Goal: Task Accomplishment & Management: Use online tool/utility

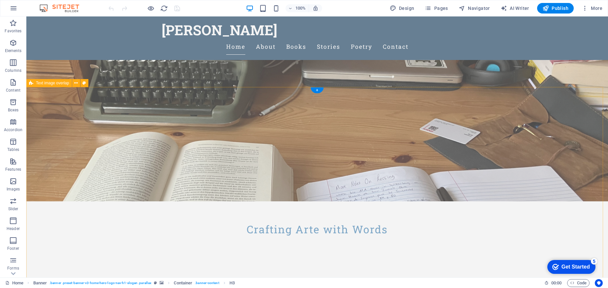
scroll to position [76, 0]
click at [49, 83] on span "Text image overlap" at bounding box center [52, 83] width 33 height 4
click at [85, 84] on icon at bounding box center [84, 83] width 4 height 7
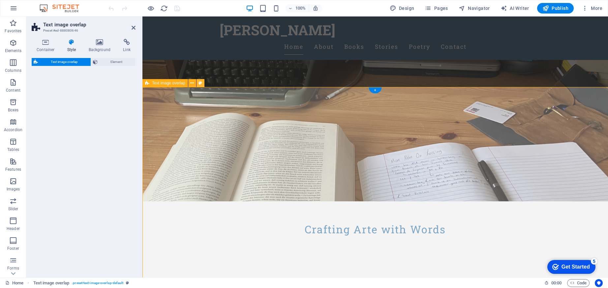
select select "rem"
select select "px"
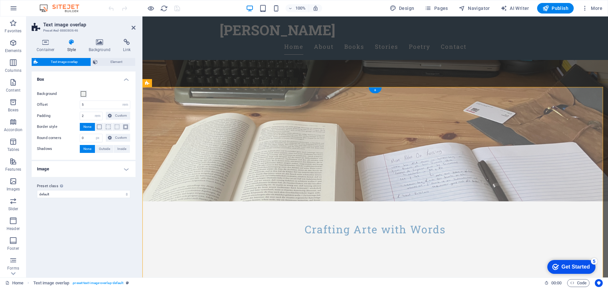
click at [78, 169] on h4 "Image" at bounding box center [84, 169] width 104 height 16
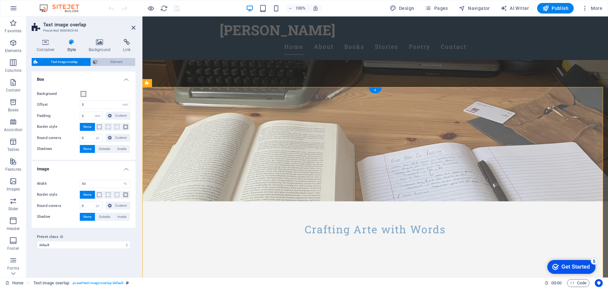
click at [107, 60] on span "Element" at bounding box center [117, 62] width 34 height 8
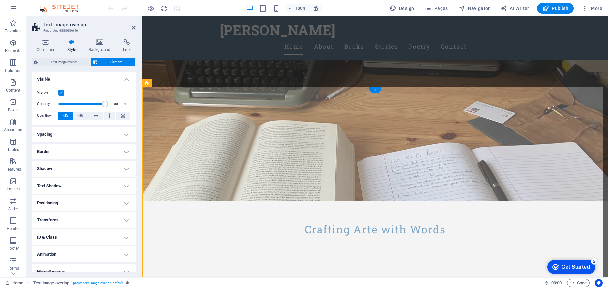
click at [62, 91] on label at bounding box center [61, 93] width 6 height 6
click at [0, 0] on input "Visible" at bounding box center [0, 0] width 0 height 0
click at [62, 91] on label at bounding box center [61, 93] width 6 height 6
click at [0, 0] on input "Visible" at bounding box center [0, 0] width 0 height 0
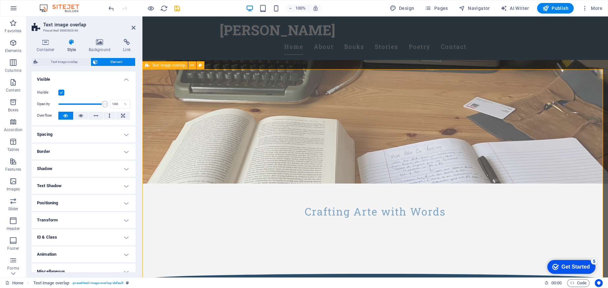
scroll to position [60, 0]
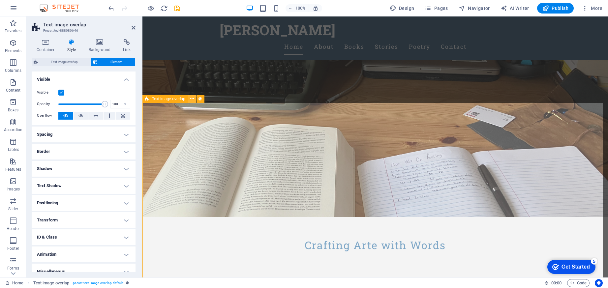
click at [191, 101] on icon at bounding box center [192, 99] width 4 height 7
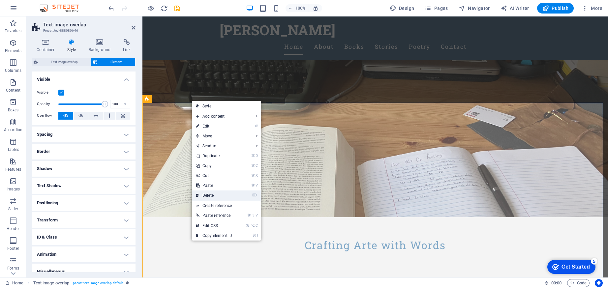
click at [212, 195] on link "⌦ Delete" at bounding box center [214, 196] width 44 height 10
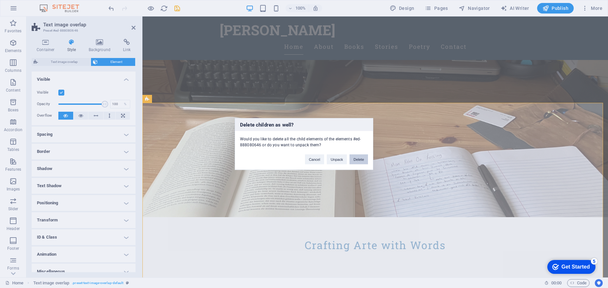
click at [360, 159] on button "Delete" at bounding box center [359, 160] width 18 height 10
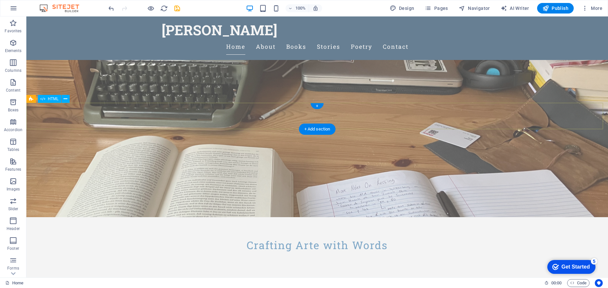
click at [315, 103] on div "+" at bounding box center [317, 106] width 13 height 6
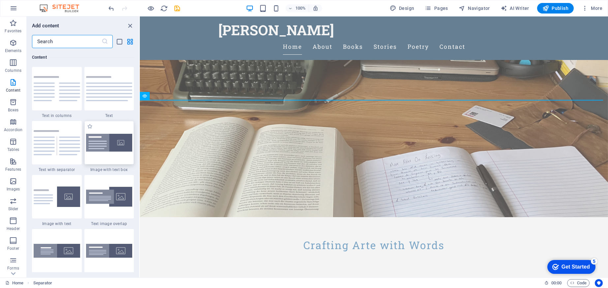
scroll to position [1233, 0]
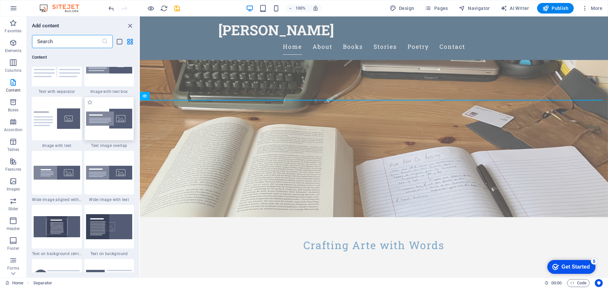
click at [103, 130] on div at bounding box center [109, 119] width 50 height 44
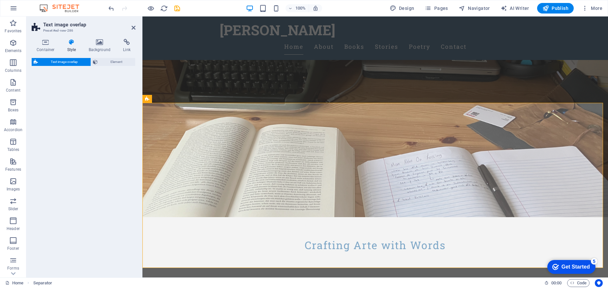
select select "rem"
select select "px"
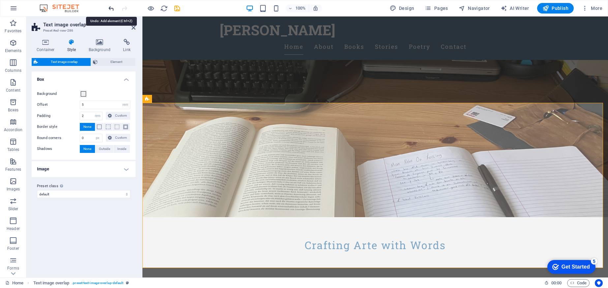
click at [110, 10] on icon "undo" at bounding box center [112, 9] width 8 height 8
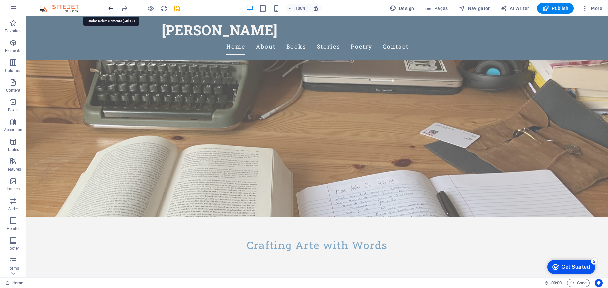
click at [110, 10] on icon "undo" at bounding box center [112, 9] width 8 height 8
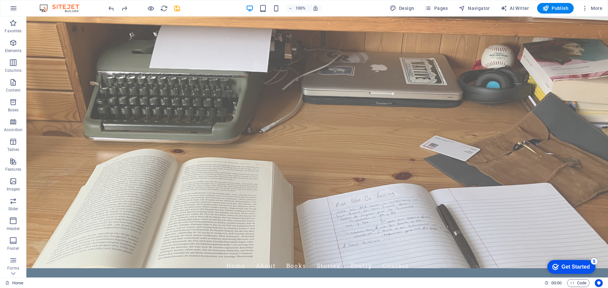
scroll to position [0, 0]
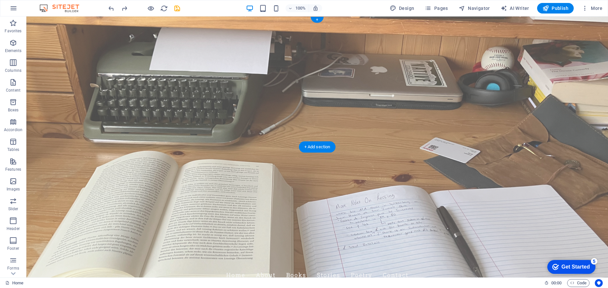
click at [177, 136] on figure at bounding box center [317, 146] width 582 height 261
select select "vh"
select select "header"
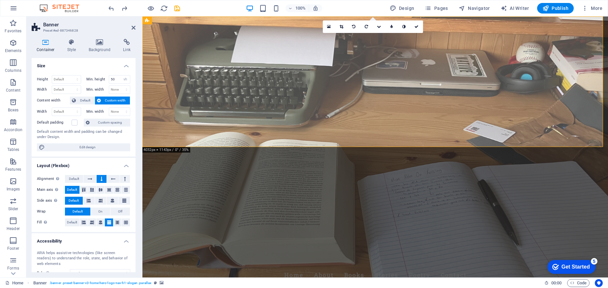
scroll to position [1, 0]
click at [73, 175] on span "Default" at bounding box center [74, 178] width 10 height 8
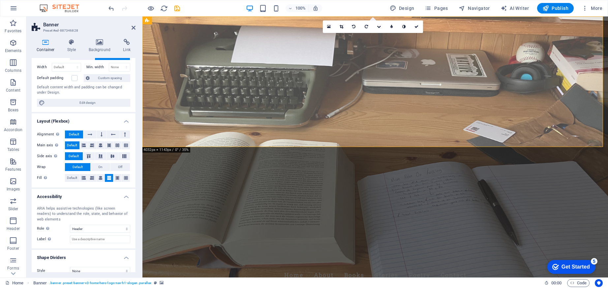
scroll to position [0, 0]
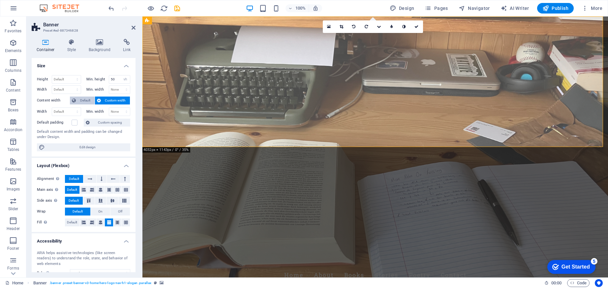
click at [83, 99] on span "Default" at bounding box center [85, 101] width 15 height 8
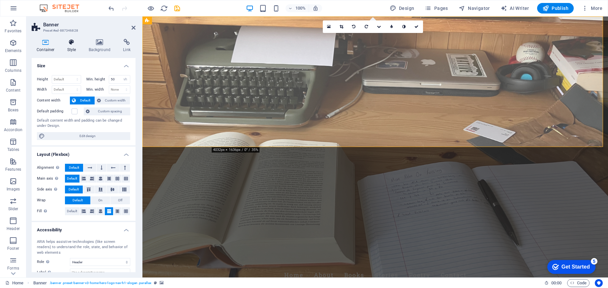
click at [74, 49] on h4 "Style" at bounding box center [72, 46] width 21 height 14
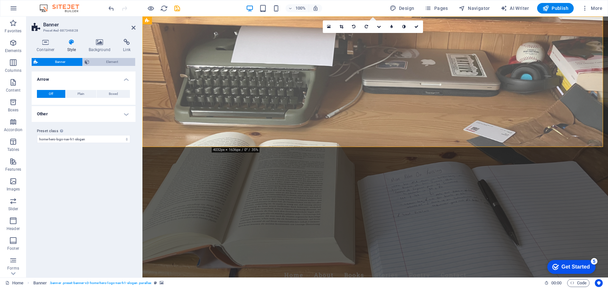
click at [110, 61] on span "Element" at bounding box center [112, 62] width 42 height 8
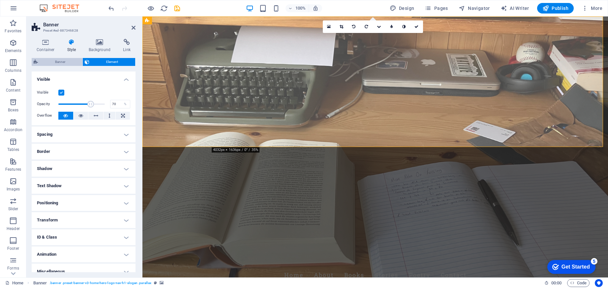
click at [51, 59] on span "Banner" at bounding box center [60, 62] width 41 height 8
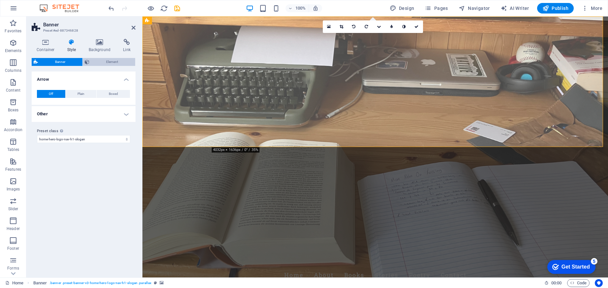
click at [109, 61] on span "Element" at bounding box center [112, 62] width 42 height 8
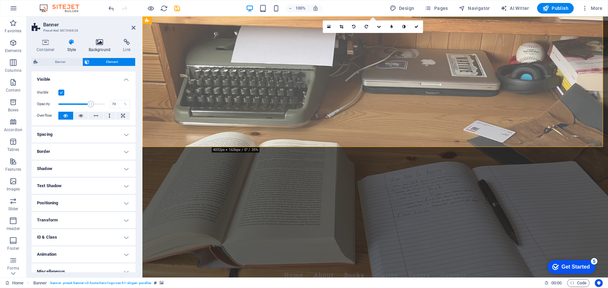
click at [96, 44] on icon at bounding box center [100, 42] width 32 height 7
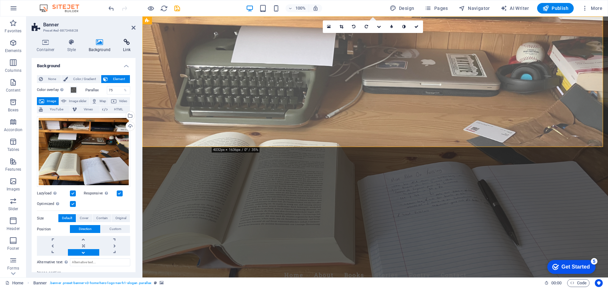
click at [128, 47] on h4 "Link" at bounding box center [126, 46] width 17 height 14
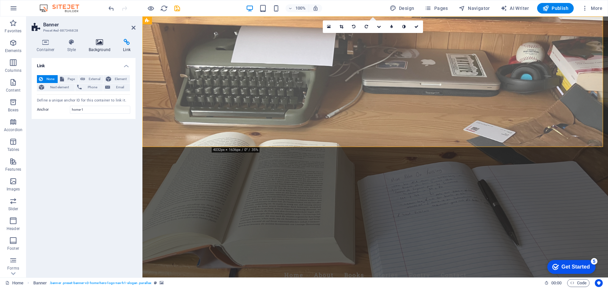
click at [105, 49] on h4 "Background" at bounding box center [101, 46] width 35 height 14
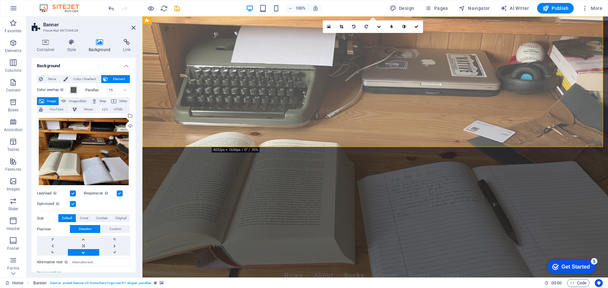
click at [75, 90] on span at bounding box center [73, 89] width 5 height 5
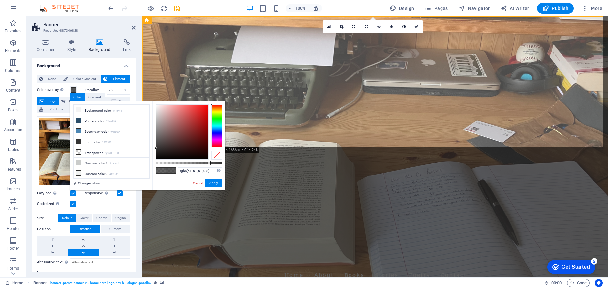
click at [209, 164] on div at bounding box center [209, 163] width 3 height 5
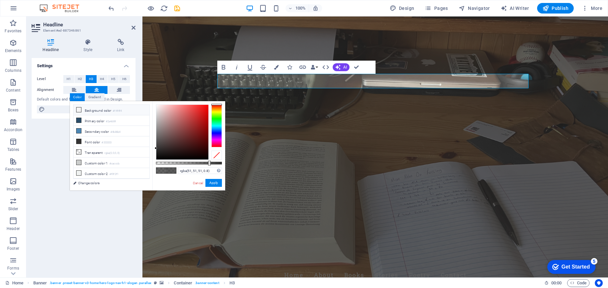
click at [138, 108] on li "Background color #f4f4f4" at bounding box center [112, 110] width 76 height 11
click at [217, 187] on div "Cancel Apply" at bounding box center [207, 183] width 30 height 8
click at [217, 185] on button "Apply" at bounding box center [214, 183] width 16 height 8
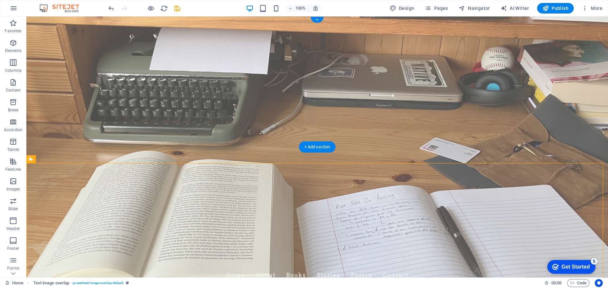
click at [127, 133] on figure at bounding box center [317, 146] width 582 height 261
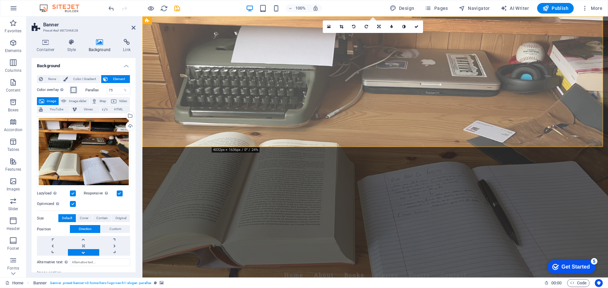
click at [72, 88] on span at bounding box center [73, 89] width 5 height 5
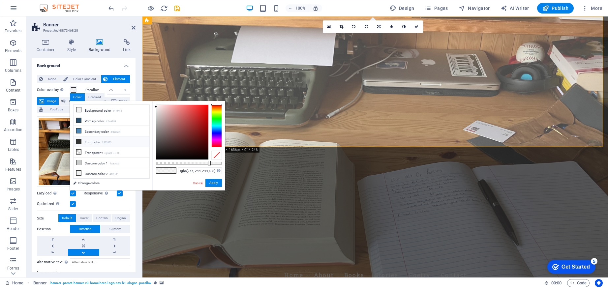
click at [96, 139] on li "Font color #333333" at bounding box center [112, 142] width 76 height 11
click at [95, 125] on li "Primary color #2a4d69" at bounding box center [112, 120] width 76 height 11
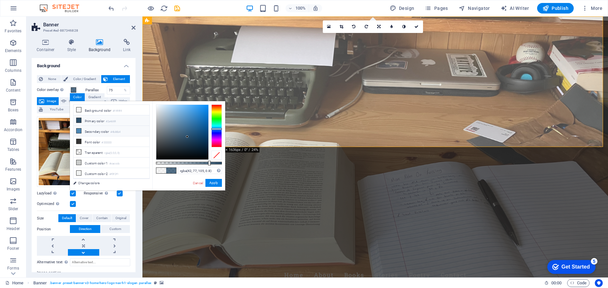
click at [95, 132] on li "Secondary color #4b86b4" at bounding box center [112, 131] width 76 height 11
click at [94, 162] on li "Custom color 1 #cacccb" at bounding box center [112, 163] width 76 height 11
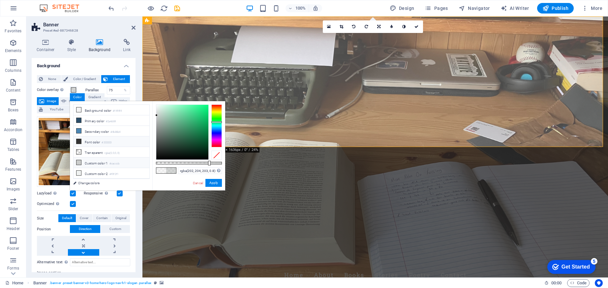
click at [93, 144] on li "Font color #333333" at bounding box center [112, 142] width 76 height 11
type input "rgba(51, 51, 51, 0.8)"
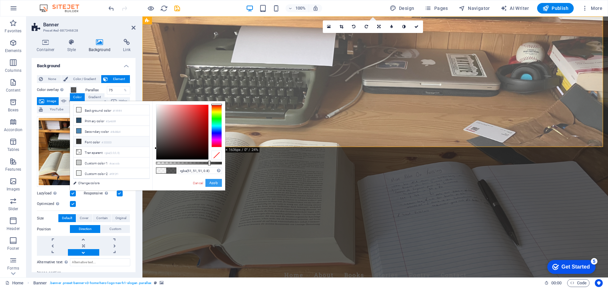
click at [216, 184] on button "Apply" at bounding box center [214, 183] width 16 height 8
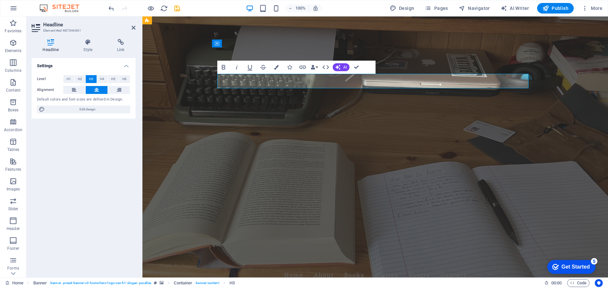
click at [275, 66] on icon "button" at bounding box center [276, 67] width 5 height 5
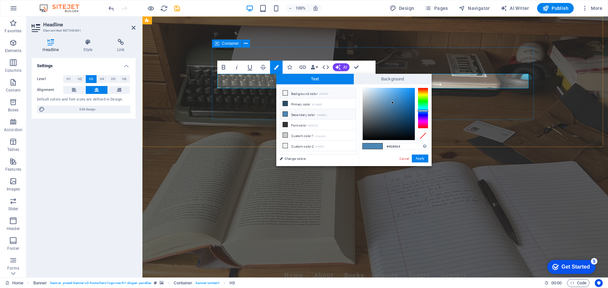
click at [288, 91] on li "Background color #f4f4f4" at bounding box center [318, 93] width 76 height 11
type input "#f4f4f4"
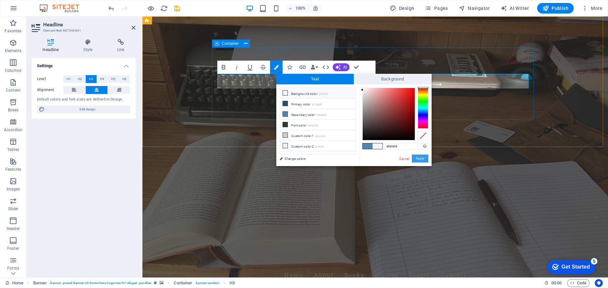
click at [420, 159] on button "Apply" at bounding box center [420, 159] width 16 height 8
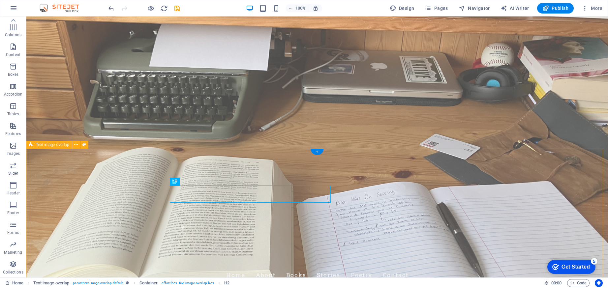
scroll to position [47, 0]
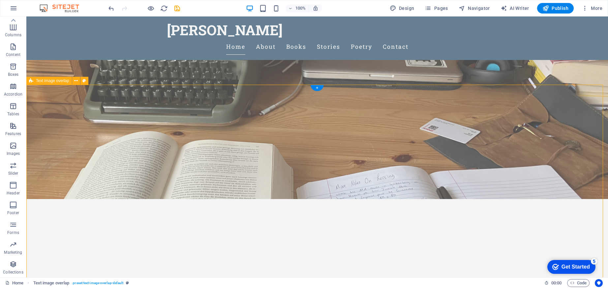
scroll to position [0, 0]
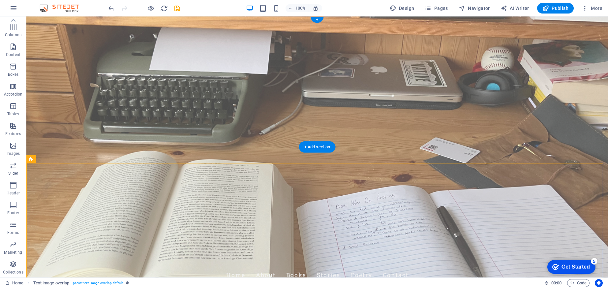
click at [99, 123] on figure at bounding box center [317, 146] width 582 height 261
click at [64, 21] on icon at bounding box center [64, 20] width 4 height 7
select select "preset-banner-v3-home-hero-logo-nav-h1-slogan"
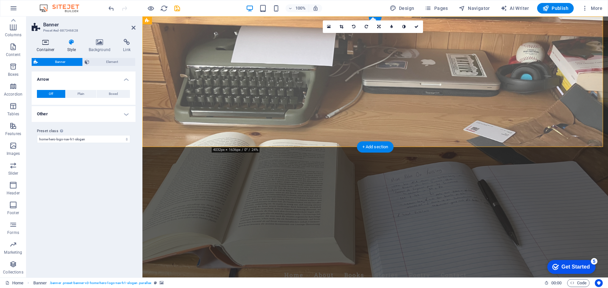
click at [48, 46] on h4 "Container" at bounding box center [47, 46] width 31 height 14
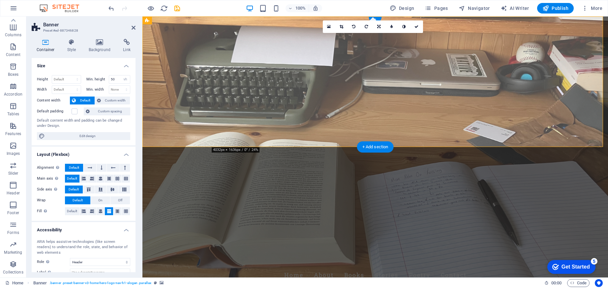
scroll to position [40, 0]
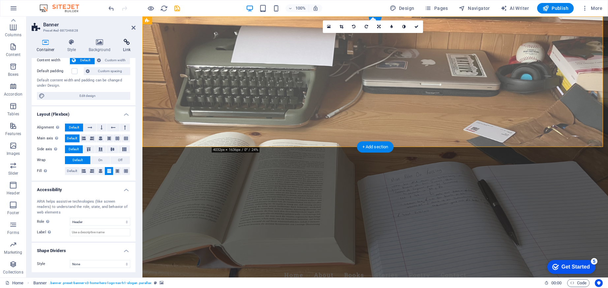
click at [125, 47] on h4 "Link" at bounding box center [126, 46] width 17 height 14
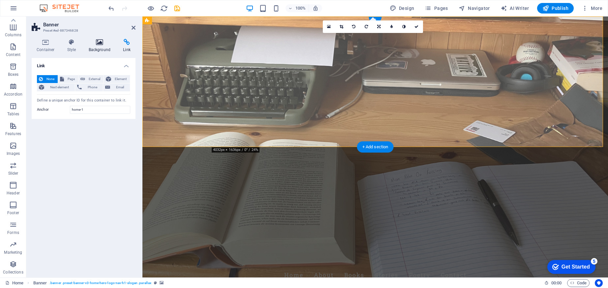
click at [104, 46] on h4 "Background" at bounding box center [101, 46] width 35 height 14
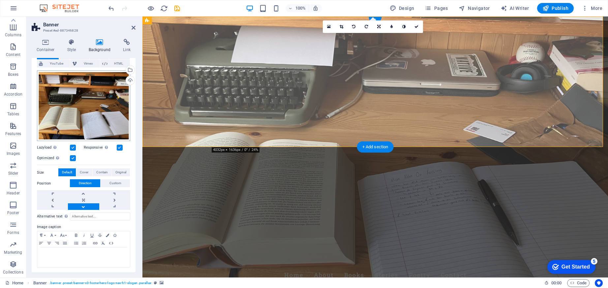
scroll to position [0, 0]
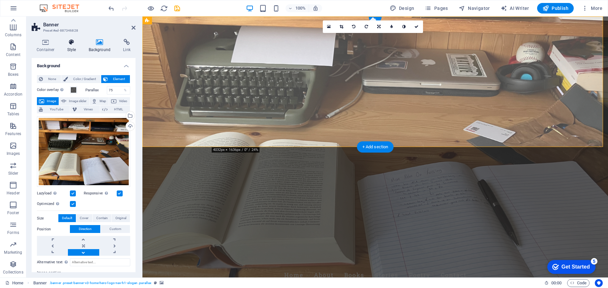
click at [73, 45] on icon at bounding box center [71, 42] width 19 height 7
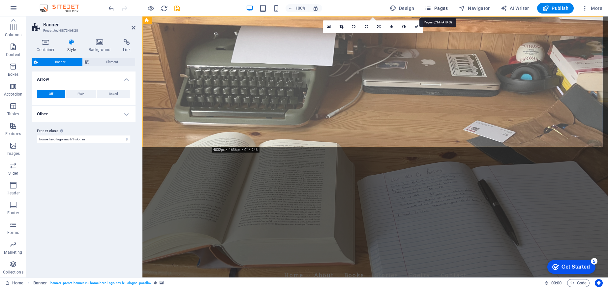
click at [440, 8] on span "Pages" at bounding box center [436, 8] width 23 height 7
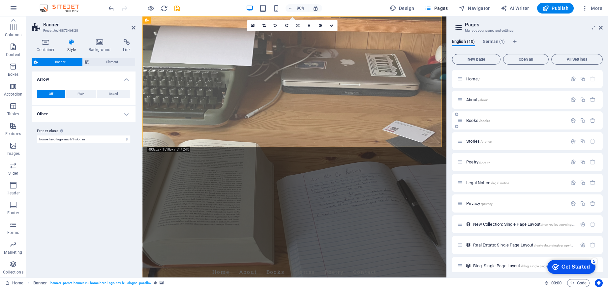
click at [486, 118] on span "Books /books" at bounding box center [479, 120] width 24 height 5
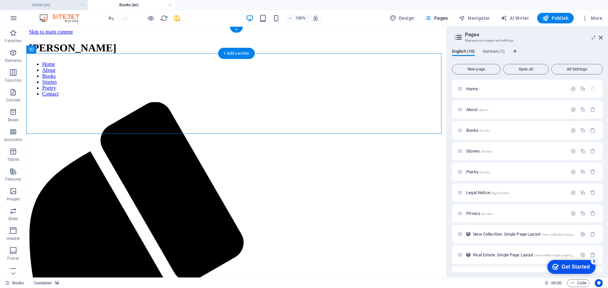
click at [45, 2] on h4 "Home (en)" at bounding box center [44, 4] width 88 height 7
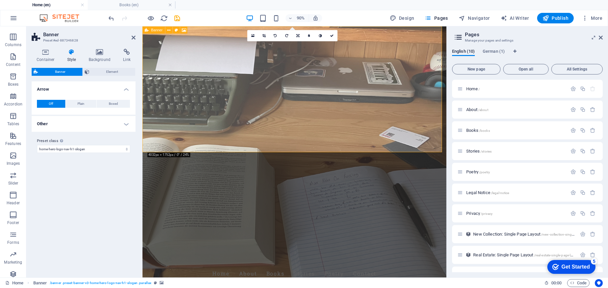
click at [152, 29] on span "Banner" at bounding box center [157, 30] width 12 height 4
click at [250, 157] on figure at bounding box center [312, 165] width 338 height 279
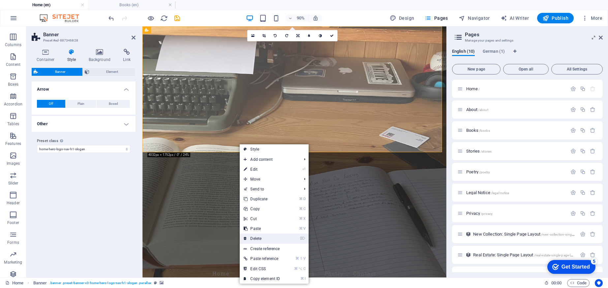
click at [265, 239] on link "⌦ Delete" at bounding box center [262, 239] width 44 height 10
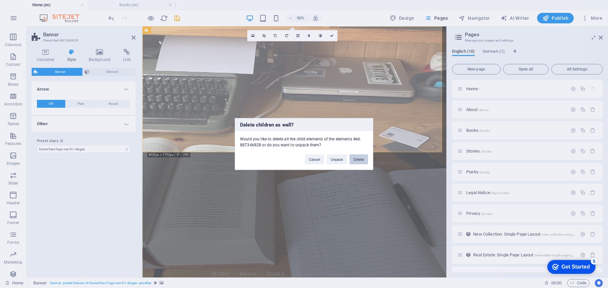
click at [354, 159] on button "Delete" at bounding box center [359, 160] width 18 height 10
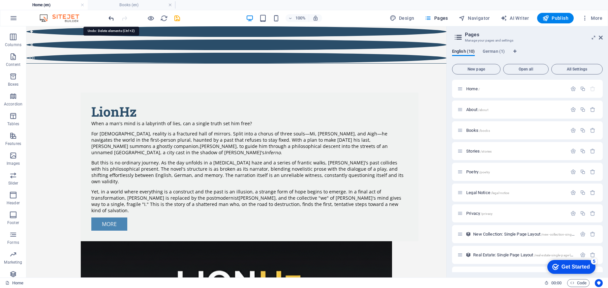
click at [110, 16] on icon "undo" at bounding box center [112, 19] width 8 height 8
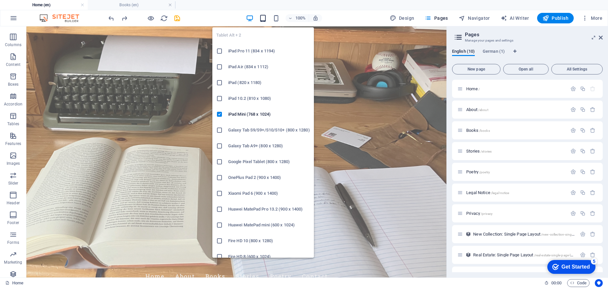
click at [267, 18] on icon "button" at bounding box center [263, 19] width 8 height 8
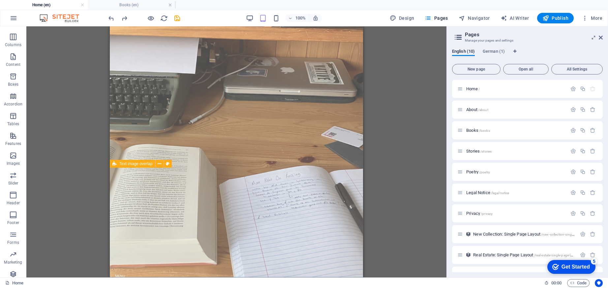
scroll to position [57, 0]
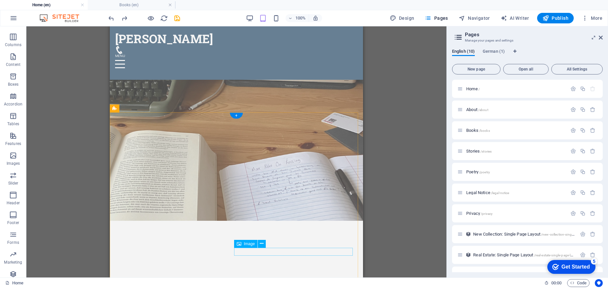
select select "%"
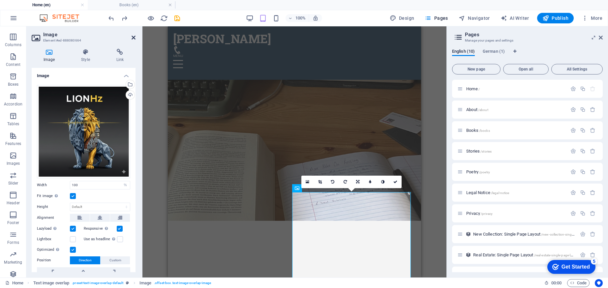
click at [134, 38] on icon at bounding box center [134, 37] width 4 height 5
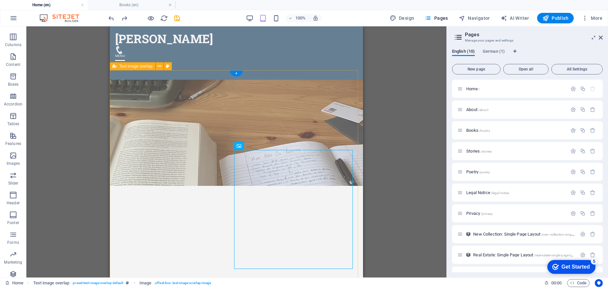
scroll to position [77, 0]
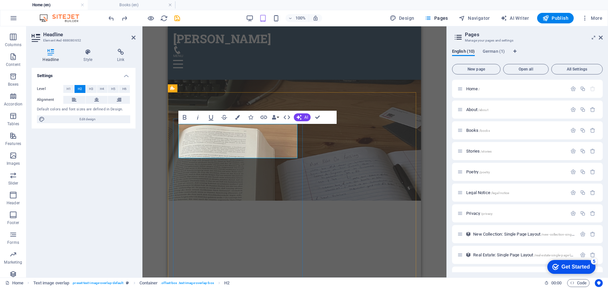
click at [104, 89] on span "H4" at bounding box center [102, 89] width 4 height 8
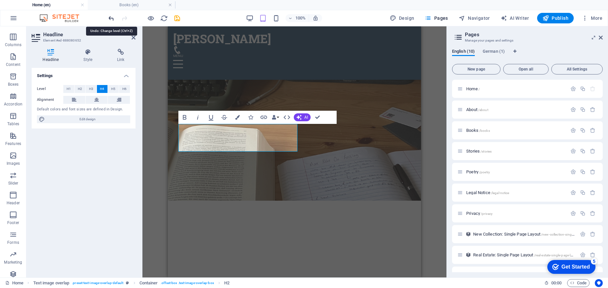
click at [113, 18] on icon "undo" at bounding box center [112, 19] width 8 height 8
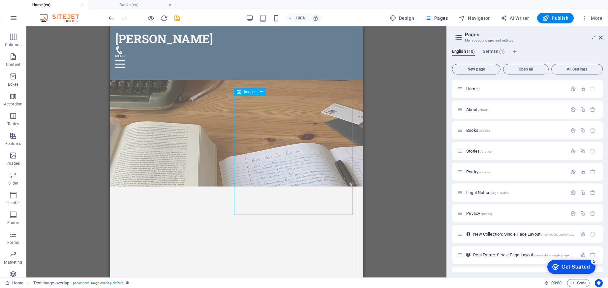
scroll to position [215, 0]
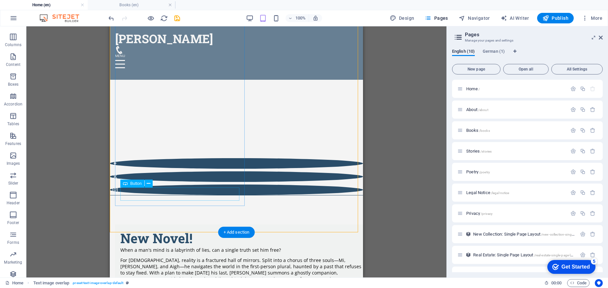
click at [147, 185] on icon at bounding box center [149, 183] width 4 height 7
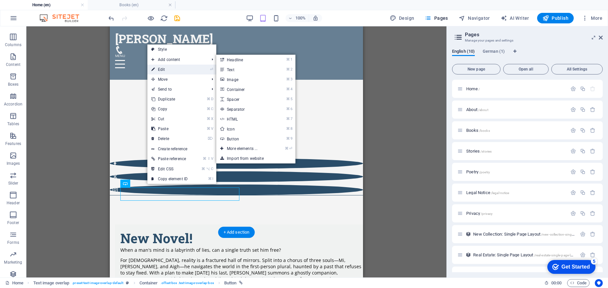
click at [164, 68] on link "⏎ Edit" at bounding box center [169, 70] width 44 height 10
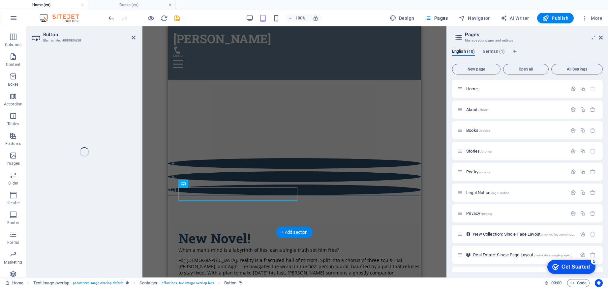
select select
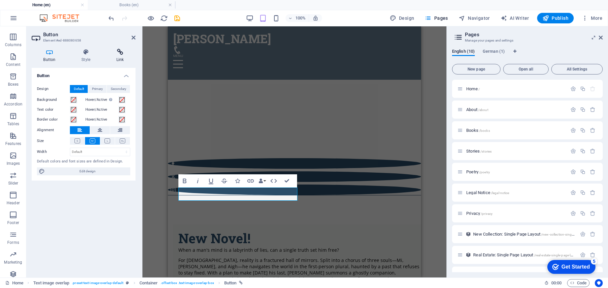
click at [119, 58] on h4 "Link" at bounding box center [120, 56] width 31 height 14
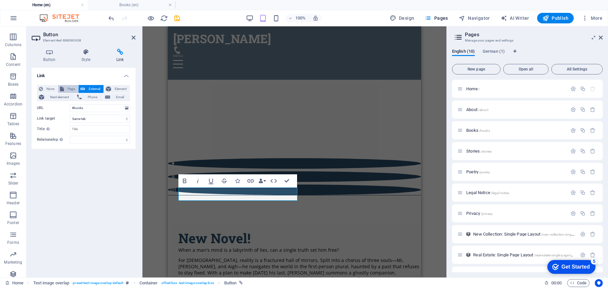
click at [69, 86] on span "Page" at bounding box center [71, 89] width 10 height 8
select select "2"
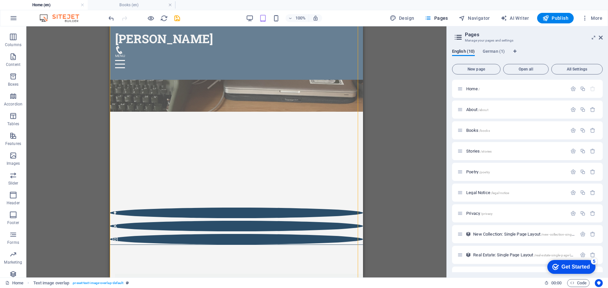
scroll to position [0, 0]
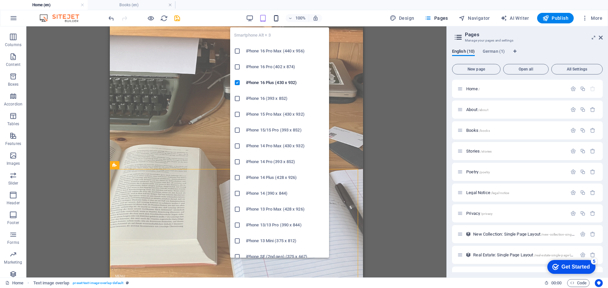
click at [277, 18] on icon "button" at bounding box center [277, 19] width 8 height 8
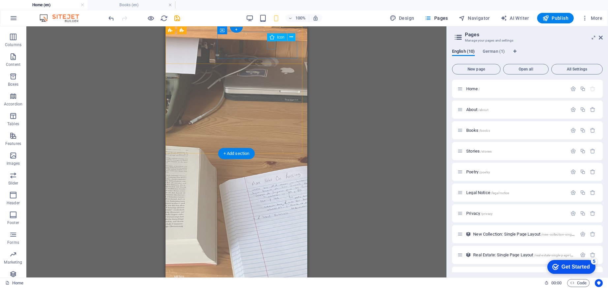
click at [270, 264] on figure at bounding box center [234, 268] width 126 height 8
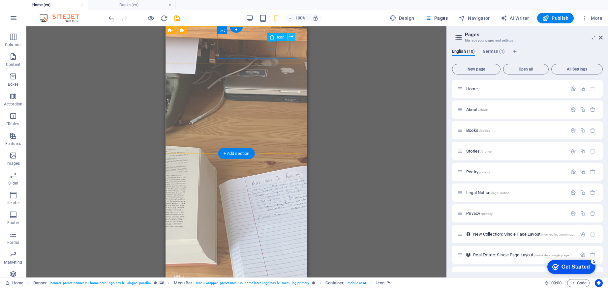
click at [290, 37] on icon at bounding box center [292, 37] width 4 height 7
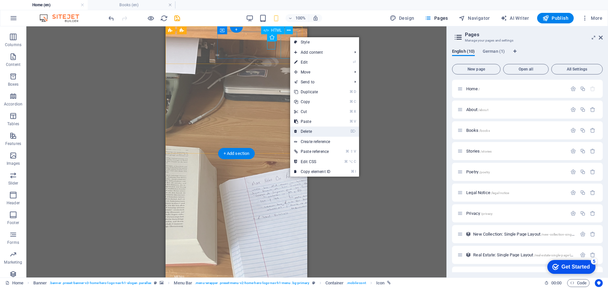
click at [304, 133] on link "⌦ Delete" at bounding box center [312, 132] width 44 height 10
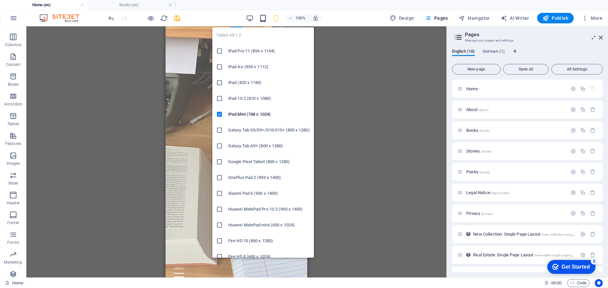
click at [265, 20] on icon "button" at bounding box center [263, 19] width 8 height 8
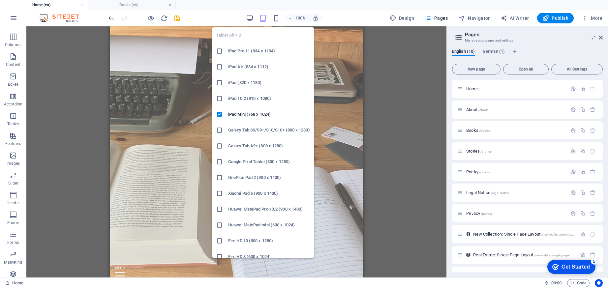
click at [252, 100] on h6 "iPad 10.2 (810 x 1080)" at bounding box center [269, 99] width 82 height 8
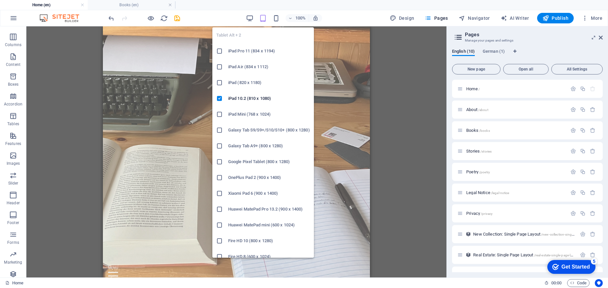
click at [255, 49] on h6 "iPad Pro 11 (834 x 1194)" at bounding box center [269, 51] width 82 height 8
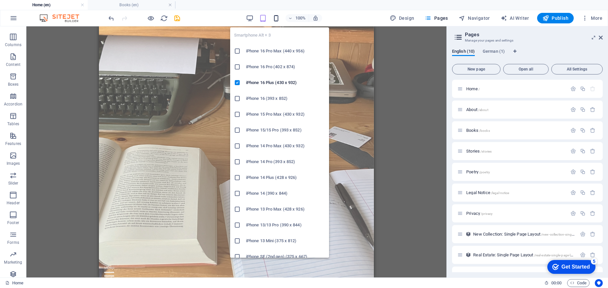
click at [276, 18] on icon "button" at bounding box center [277, 19] width 8 height 8
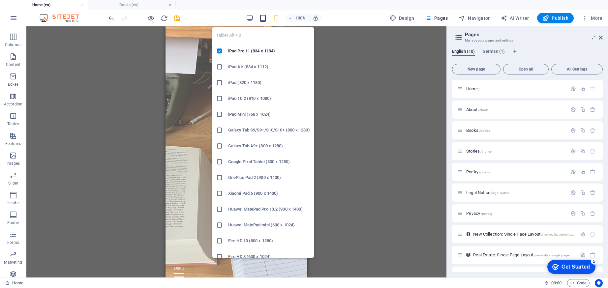
click at [267, 19] on icon "button" at bounding box center [263, 19] width 8 height 8
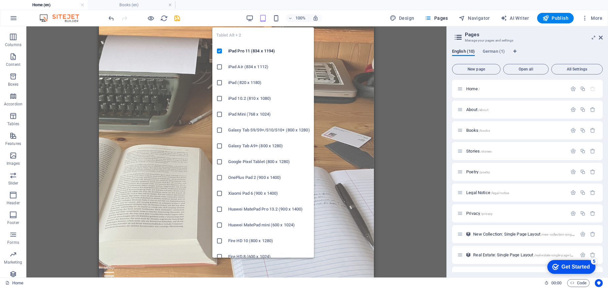
click at [258, 179] on h6 "OnePlus Pad 2 (900 x 1400)" at bounding box center [269, 178] width 82 height 8
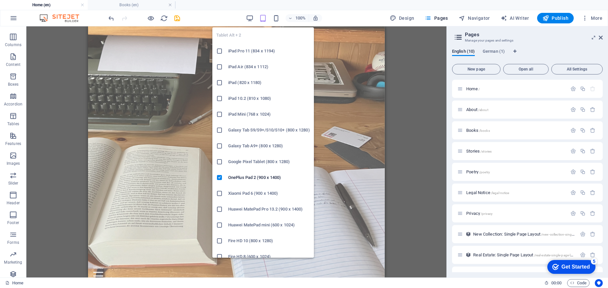
click at [236, 86] on h6 "iPad (820 x 1180)" at bounding box center [269, 83] width 82 height 8
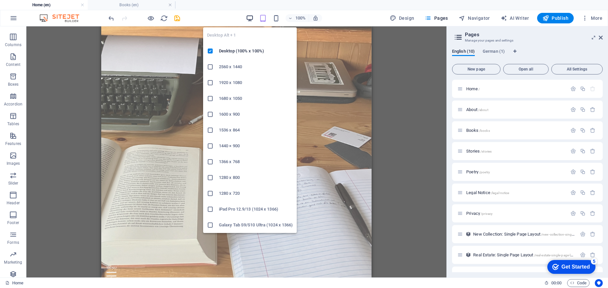
click at [249, 19] on icon "button" at bounding box center [250, 19] width 8 height 8
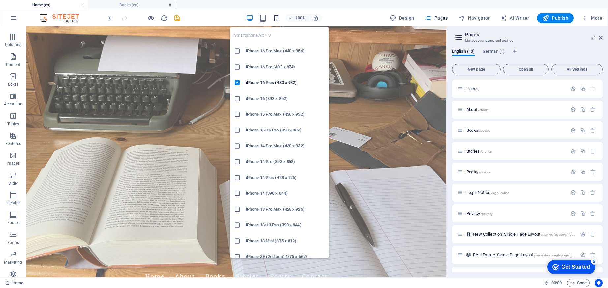
click at [276, 16] on icon "button" at bounding box center [277, 19] width 8 height 8
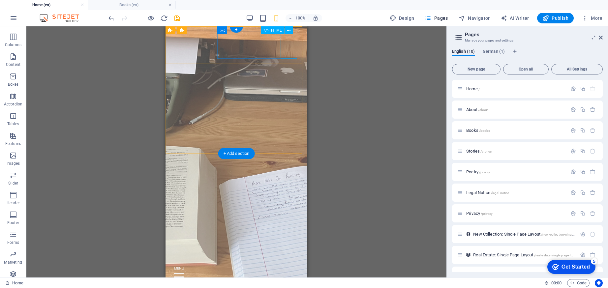
click at [293, 264] on div at bounding box center [236, 277] width 131 height 27
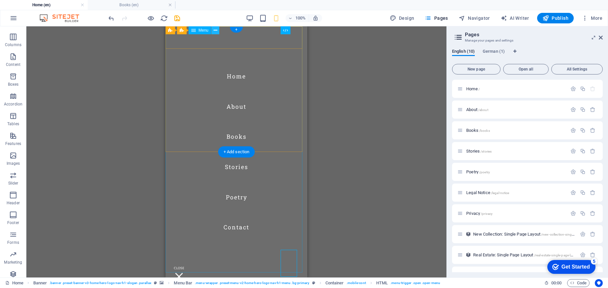
click at [215, 30] on icon at bounding box center [216, 30] width 4 height 7
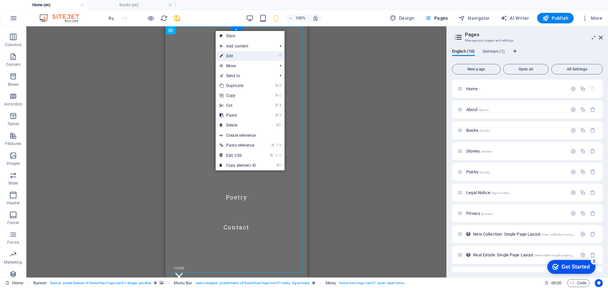
click at [228, 55] on link "⏎ Edit" at bounding box center [238, 56] width 44 height 10
select select
select select "1"
select select
select select "2"
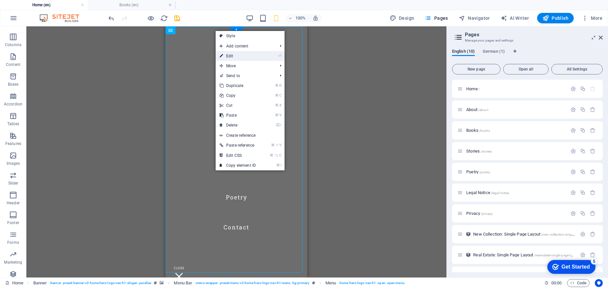
select select
select select "3"
select select
select select "4"
select select
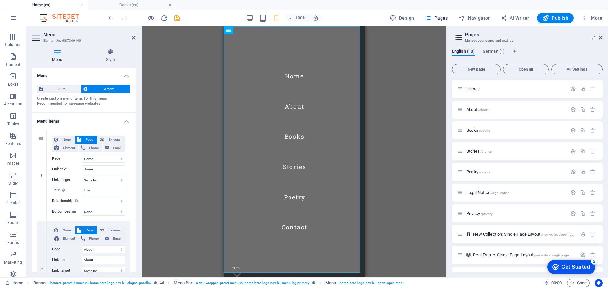
scroll to position [421, 0]
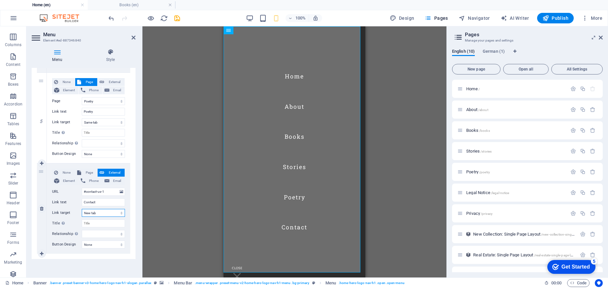
select select
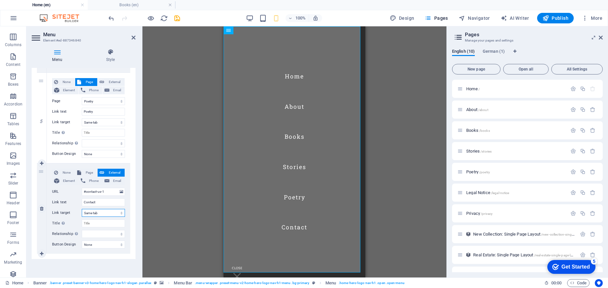
select select
select select "blank"
select select
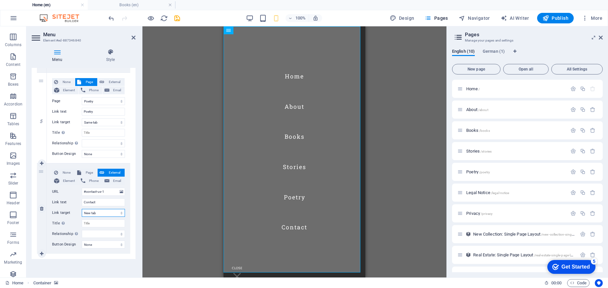
select select
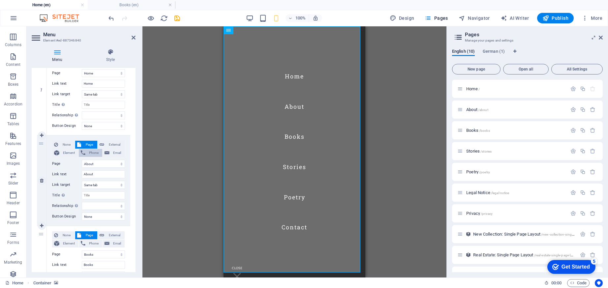
scroll to position [0, 0]
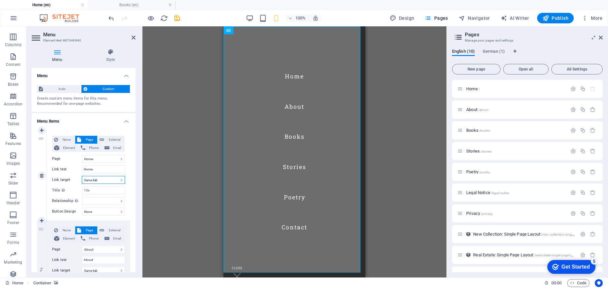
select select "overlay"
select select
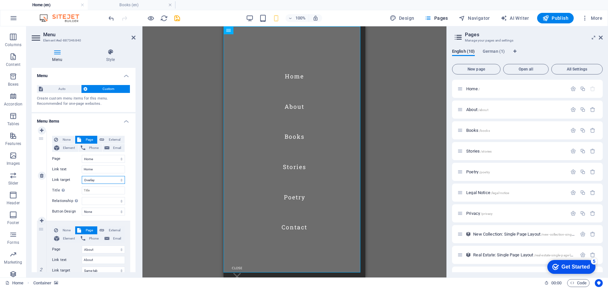
select select
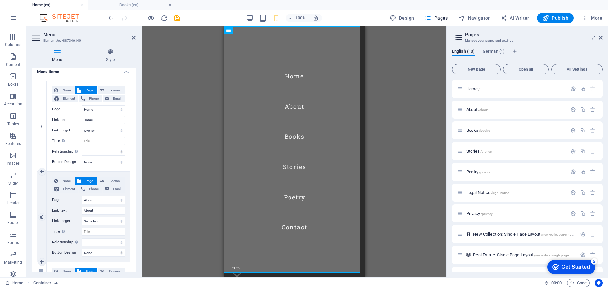
select select "overlay"
select select
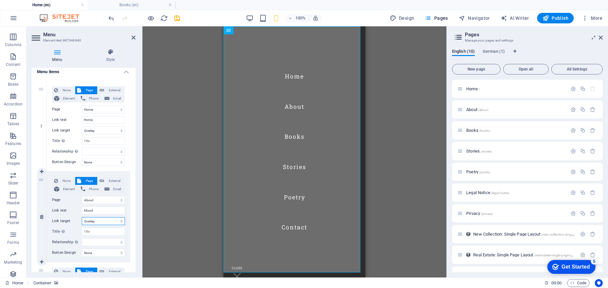
select select
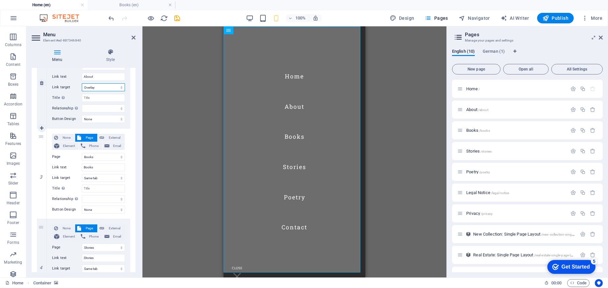
scroll to position [259, 0]
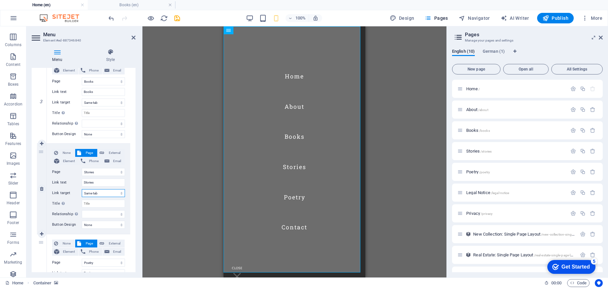
select select "overlay"
select select
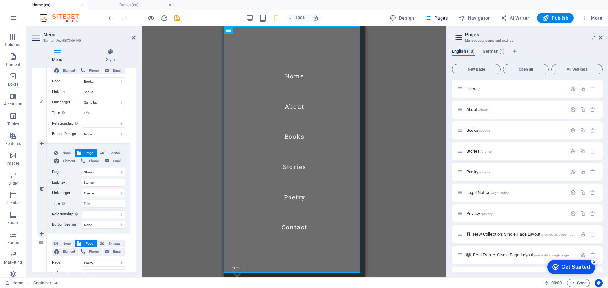
select select
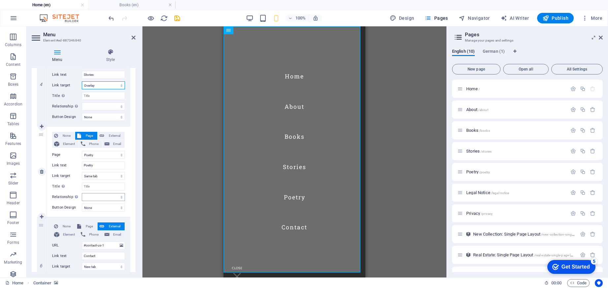
scroll to position [379, 0]
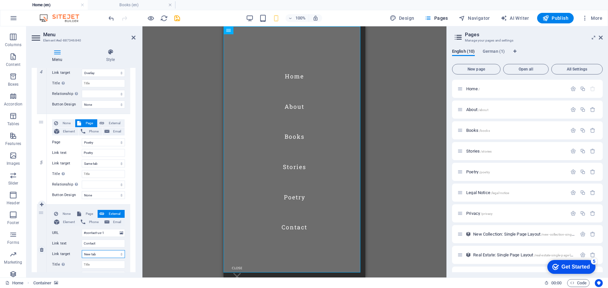
select select "overlay"
select select
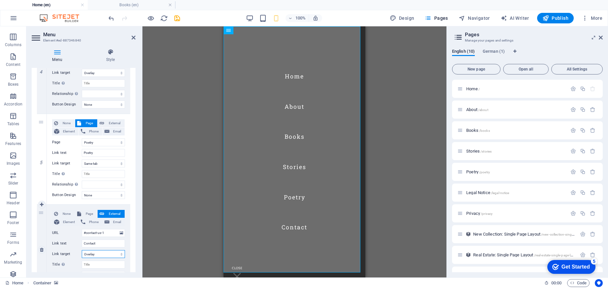
select select
select select "overlay"
select select
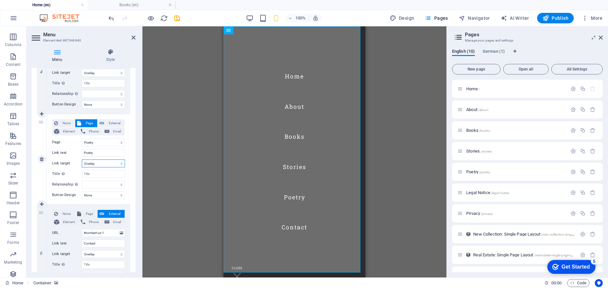
select select
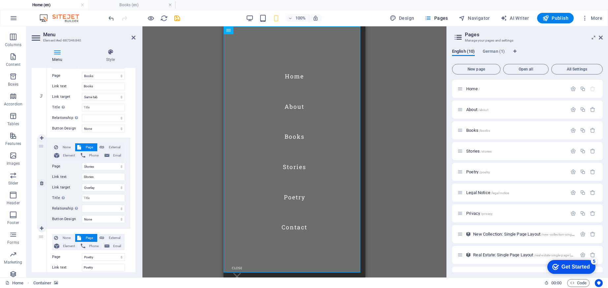
scroll to position [0, 0]
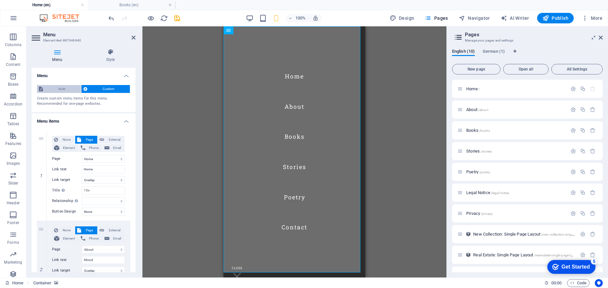
click at [56, 89] on span "Auto" at bounding box center [62, 89] width 34 height 8
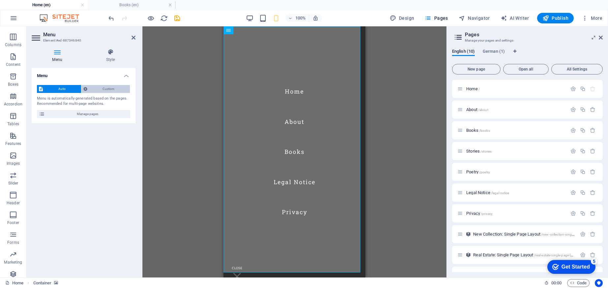
click at [106, 91] on span "Custom" at bounding box center [108, 89] width 39 height 8
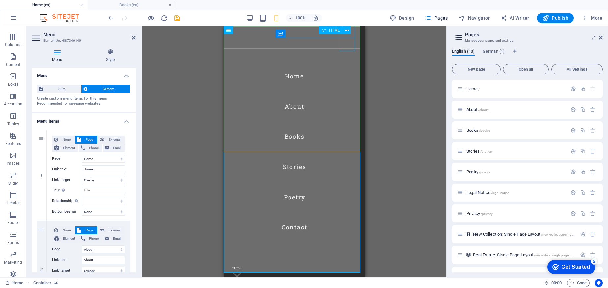
click at [246, 263] on div at bounding box center [237, 276] width 16 height 27
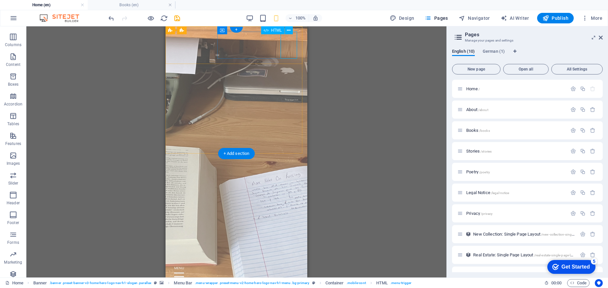
click at [289, 263] on div at bounding box center [236, 276] width 131 height 27
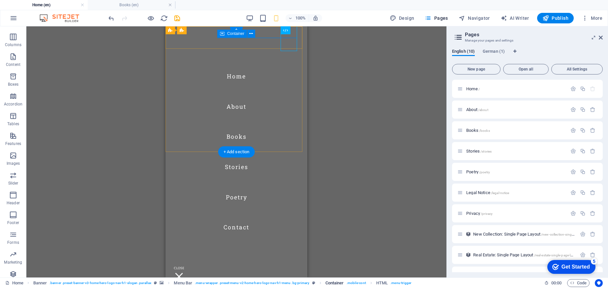
click at [358, 283] on span ". mobile-cont" at bounding box center [356, 283] width 19 height 8
click at [251, 35] on icon at bounding box center [251, 33] width 4 height 7
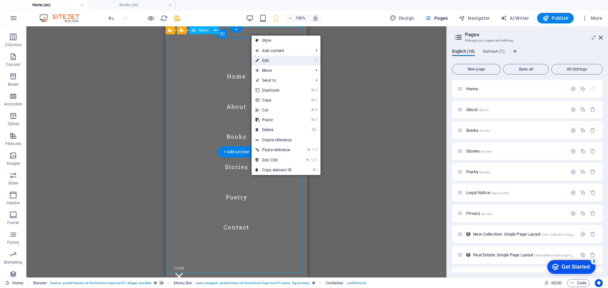
click at [265, 61] on link "⏎ Edit" at bounding box center [274, 61] width 44 height 10
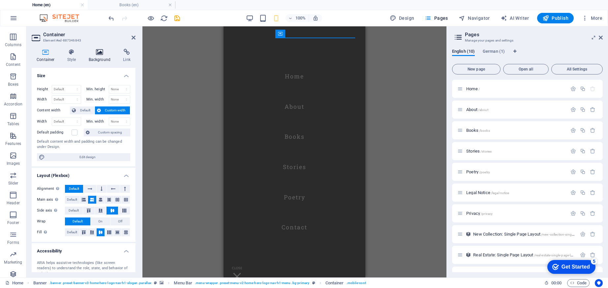
click at [102, 58] on h4 "Background" at bounding box center [101, 56] width 35 height 14
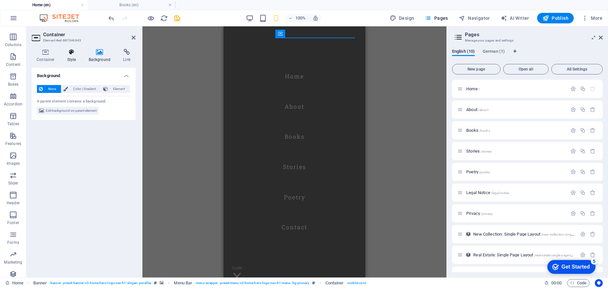
click at [76, 56] on h4 "Style" at bounding box center [72, 56] width 21 height 14
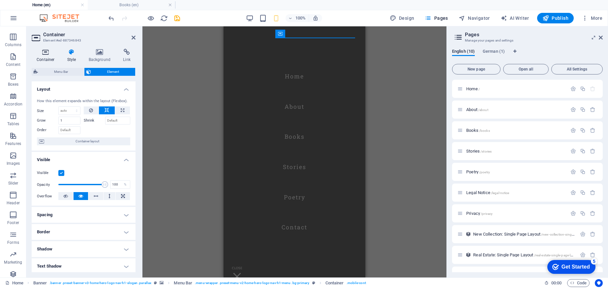
click at [45, 56] on h4 "Container" at bounding box center [47, 56] width 31 height 14
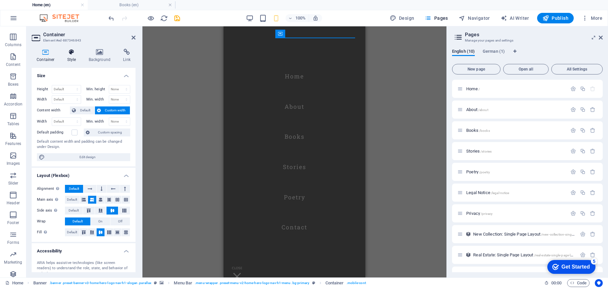
click at [72, 59] on h4 "Style" at bounding box center [72, 56] width 21 height 14
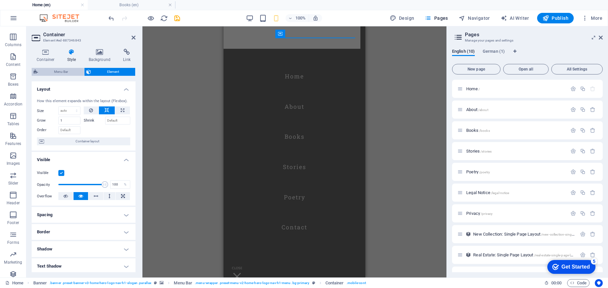
click at [73, 73] on span "Menu Bar" at bounding box center [61, 72] width 42 height 8
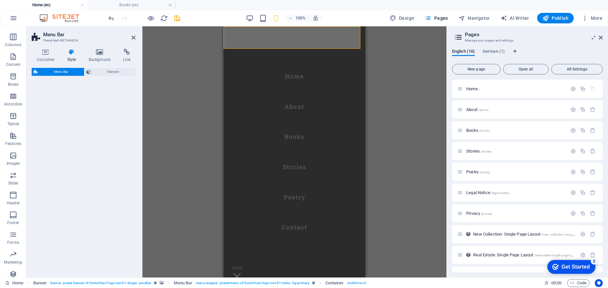
select select "rem"
select select "preset-menu-v2-home-hero-logo-nav-h1-menu"
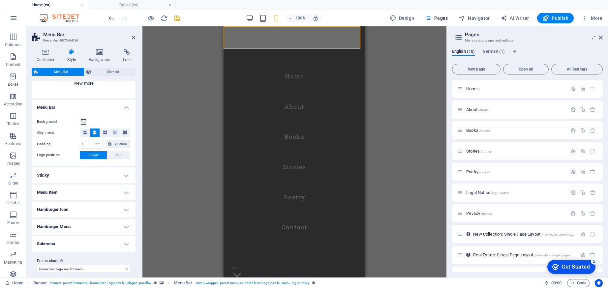
scroll to position [100, 0]
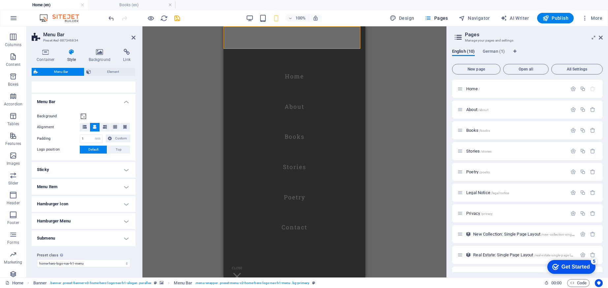
click at [82, 172] on h4 "Sticky" at bounding box center [84, 170] width 104 height 16
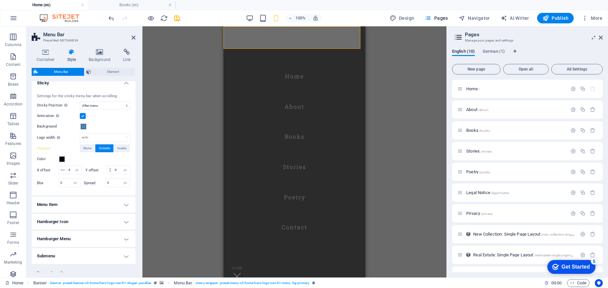
scroll to position [204, 0]
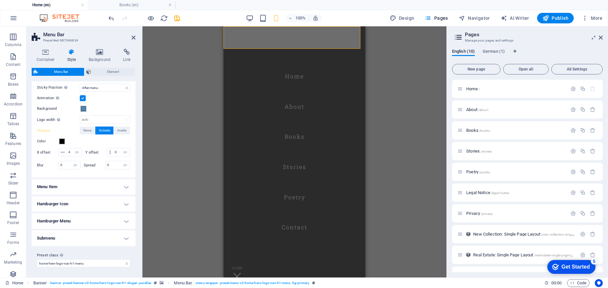
click at [82, 185] on h4 "Menu Item" at bounding box center [84, 187] width 104 height 16
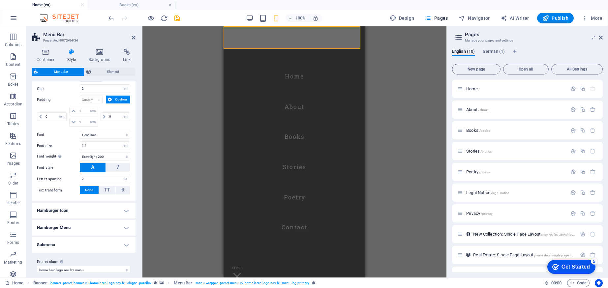
scroll to position [400, 0]
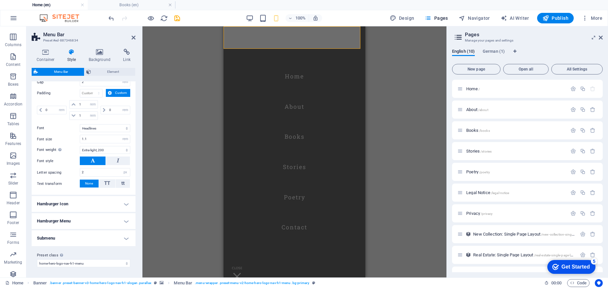
click at [411, 40] on div "H3 Banner Container Text image overlap Social Media Icons Container Text Contai…" at bounding box center [295, 151] width 304 height 251
click at [184, 178] on div "H3 Banner Container Text image overlap Social Media Icons Container Text Contai…" at bounding box center [295, 151] width 304 height 251
click at [557, 19] on span "Publish" at bounding box center [556, 18] width 26 height 7
